Goal: Task Accomplishment & Management: Manage account settings

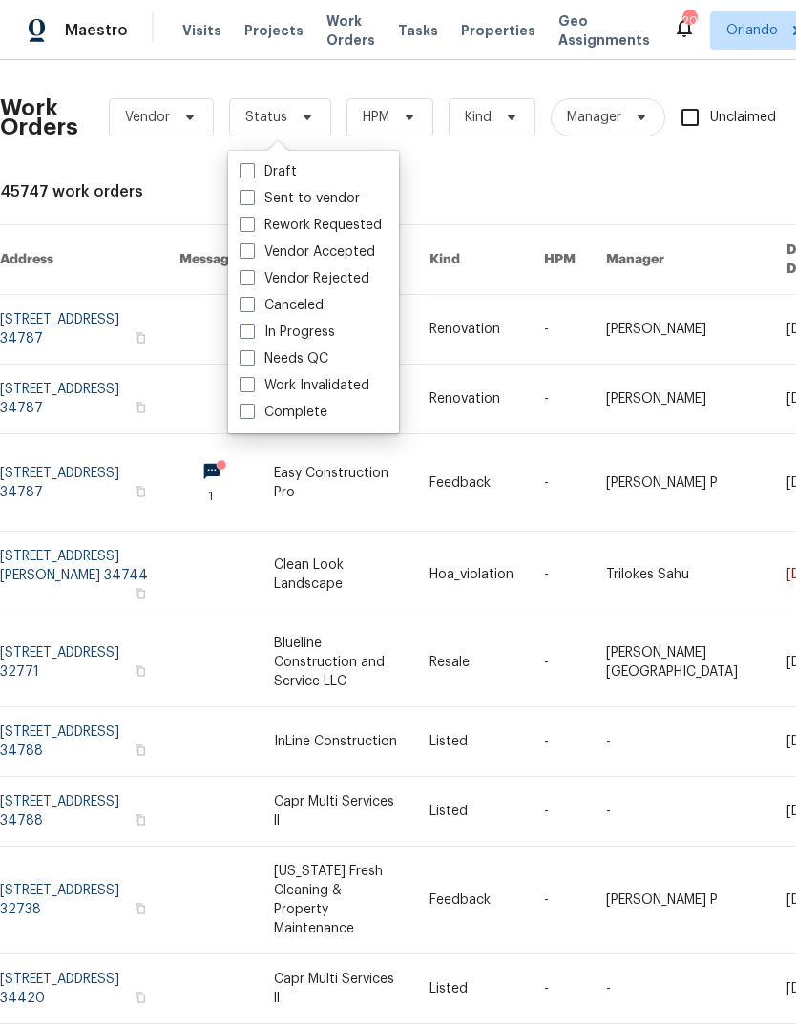
click at [254, 360] on span at bounding box center [247, 357] width 15 height 15
click at [252, 360] on input "Needs QC" at bounding box center [246, 355] width 12 height 12
checkbox input "true"
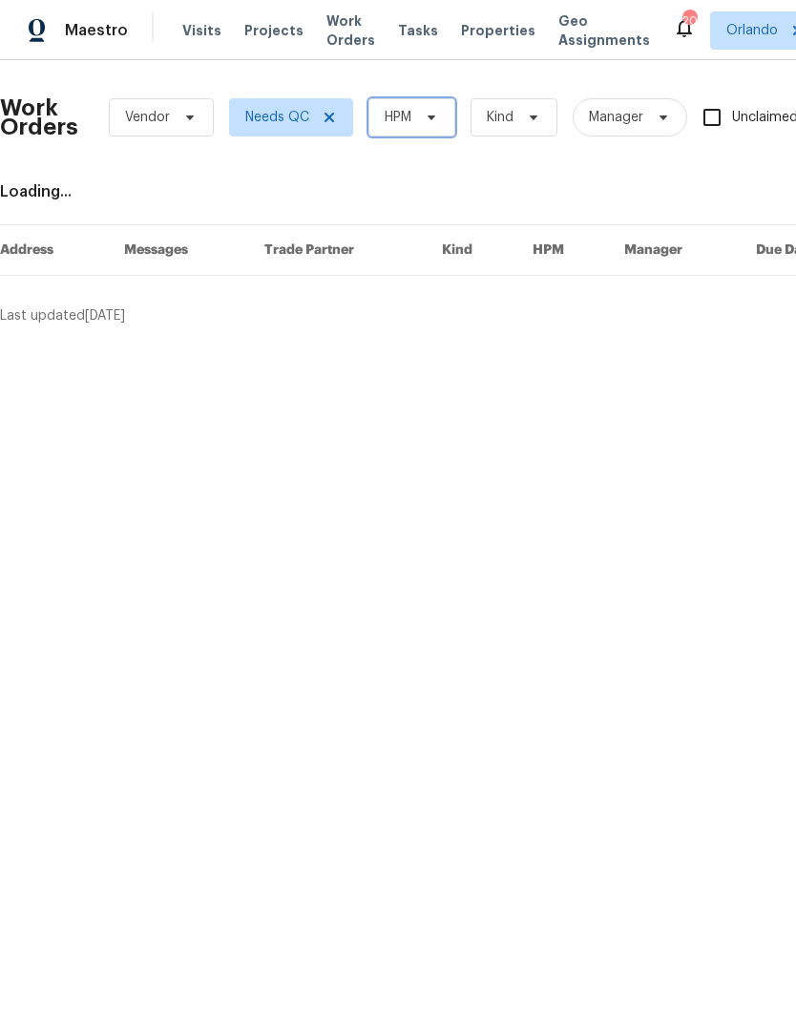
click at [425, 126] on span "HPM" at bounding box center [411, 117] width 87 height 38
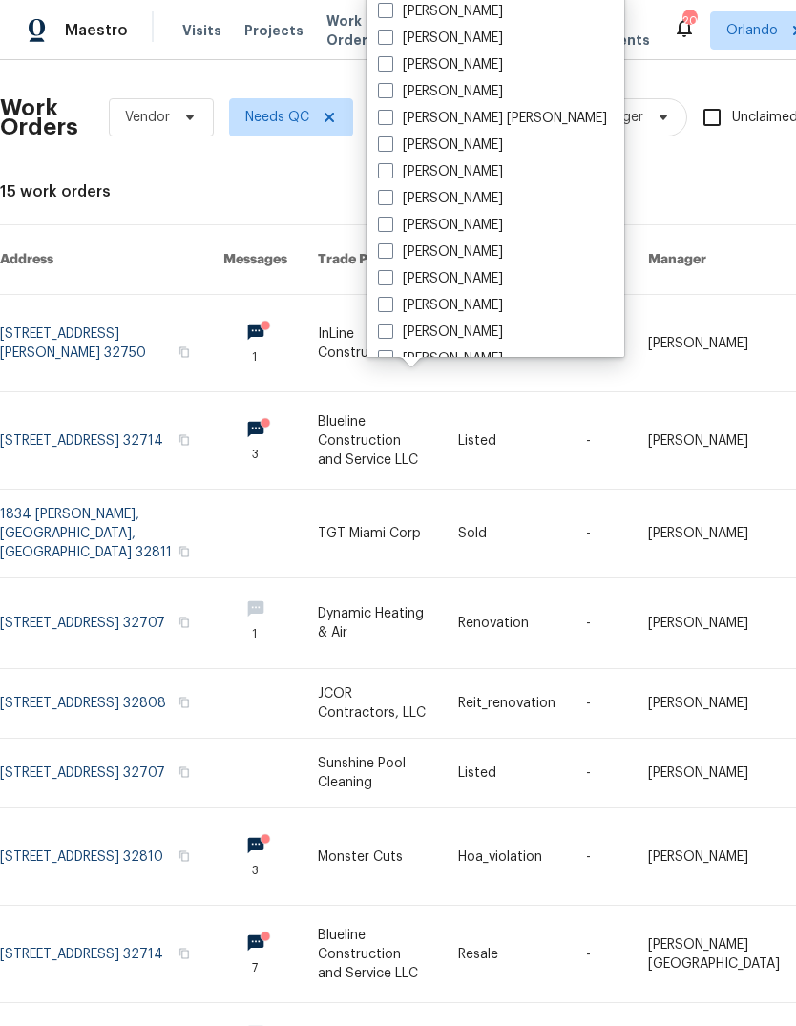
click at [407, 47] on label "[PERSON_NAME]" at bounding box center [440, 38] width 125 height 19
click at [390, 41] on input "[PERSON_NAME]" at bounding box center [384, 35] width 12 height 12
checkbox input "true"
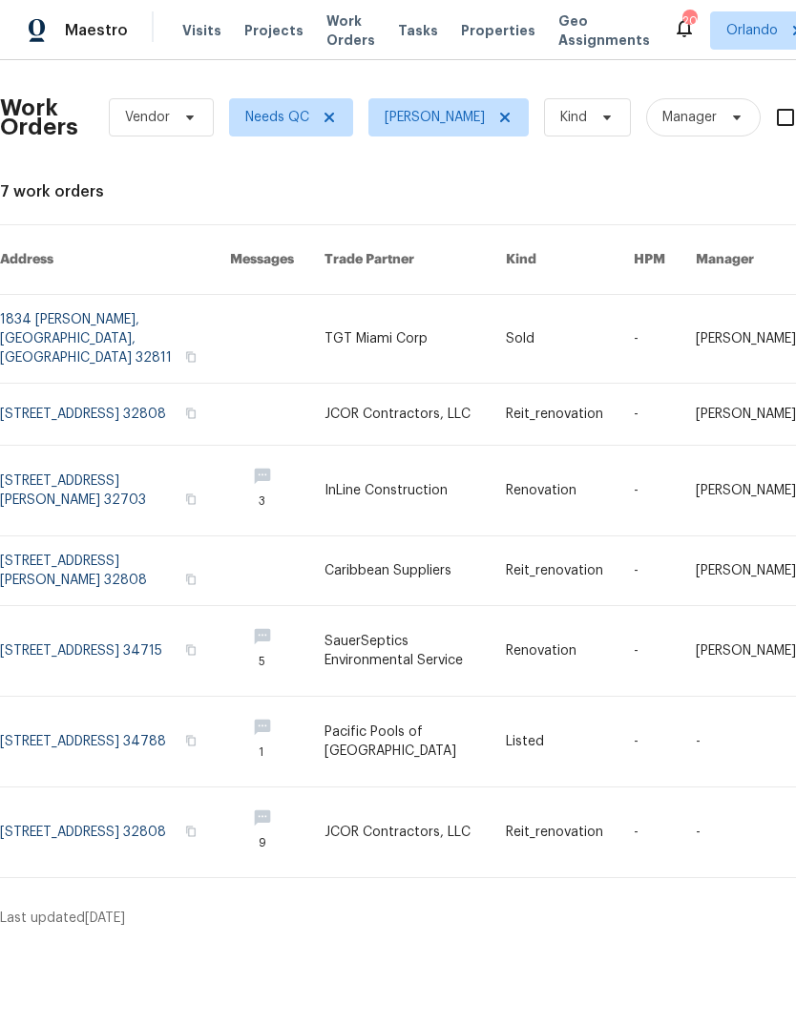
click at [54, 703] on link at bounding box center [115, 742] width 230 height 90
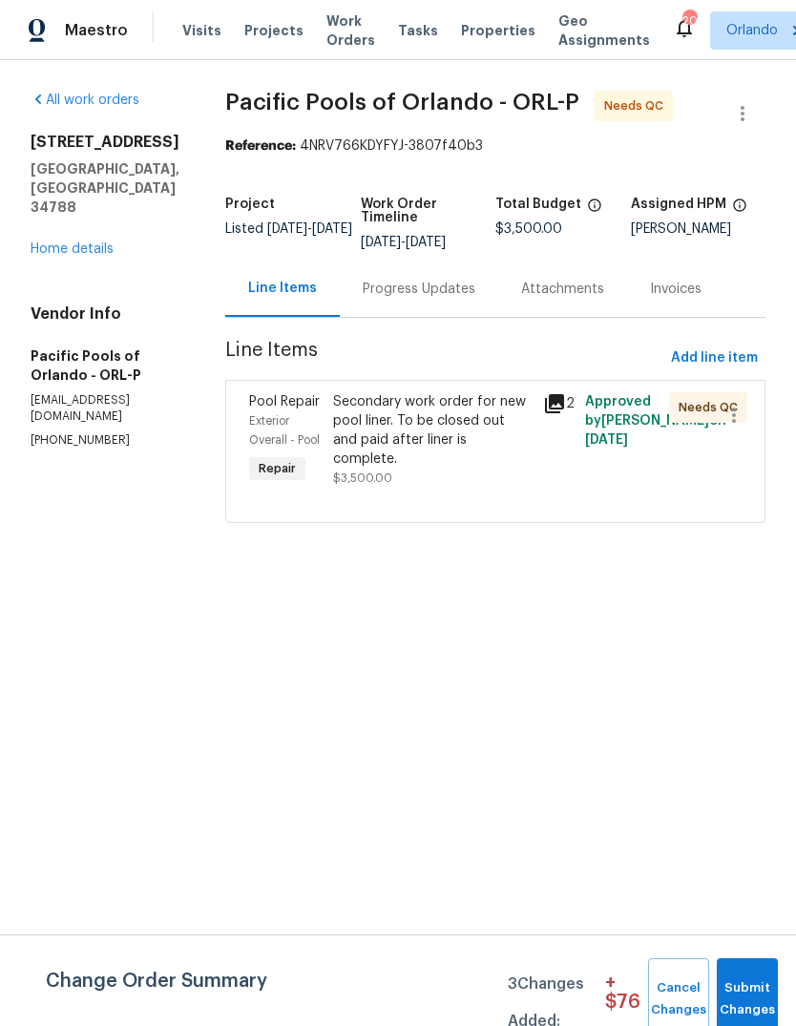
click at [379, 416] on div "Secondary work order for new pool liner. To be closed out and paid after liner …" at bounding box center [432, 430] width 199 height 76
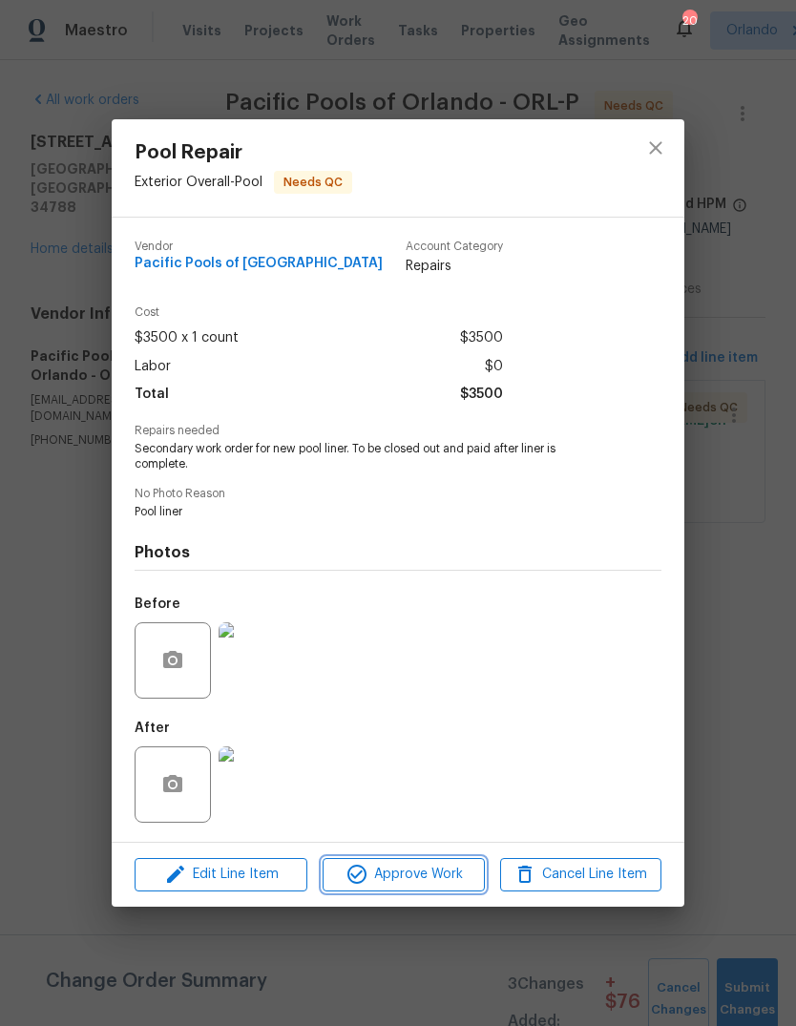
click at [394, 877] on span "Approve Work" at bounding box center [403, 875] width 150 height 24
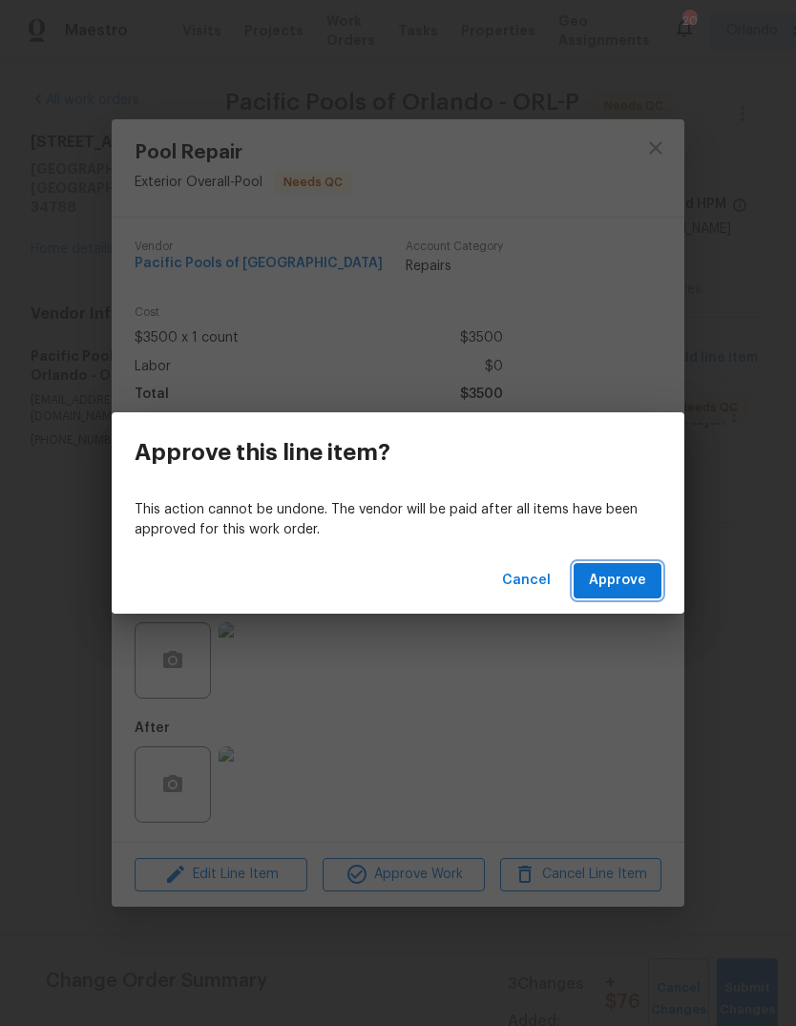
click at [630, 579] on span "Approve" at bounding box center [617, 581] width 57 height 24
